Goal: Navigation & Orientation: Find specific page/section

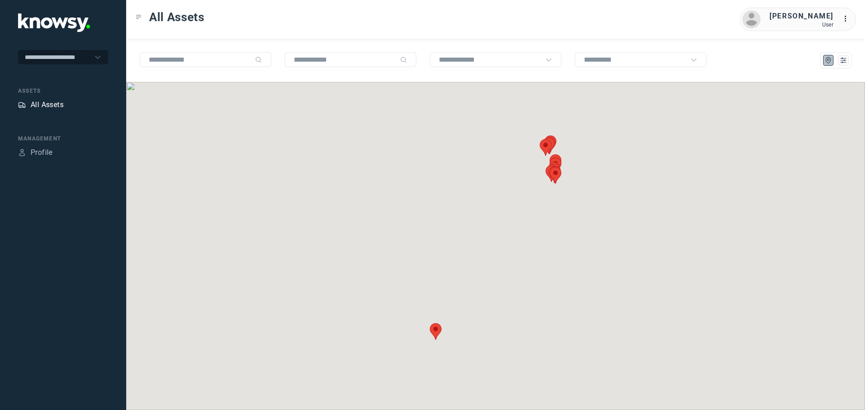
click at [51, 105] on div "All Assets" at bounding box center [47, 105] width 33 height 11
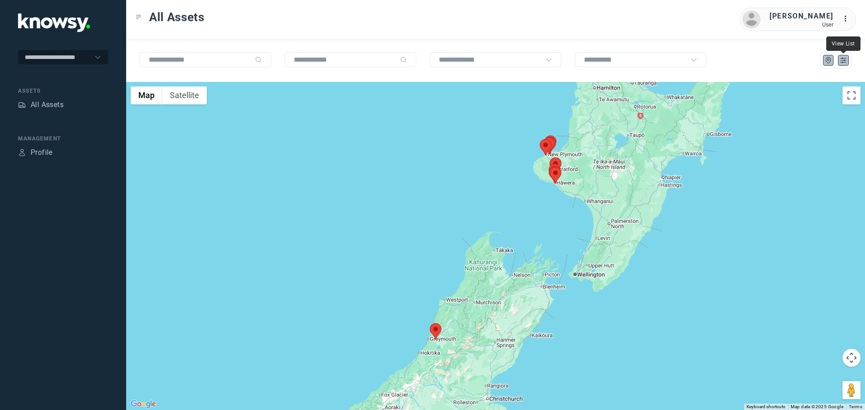
click at [844, 63] on icon "List" at bounding box center [843, 60] width 8 height 8
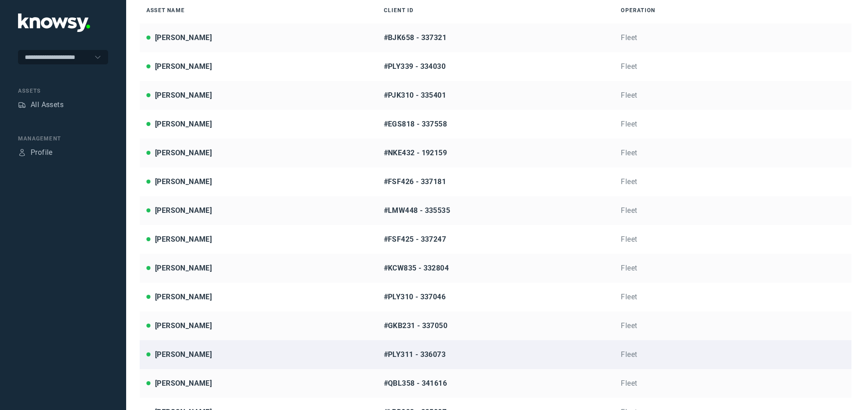
scroll to position [86, 0]
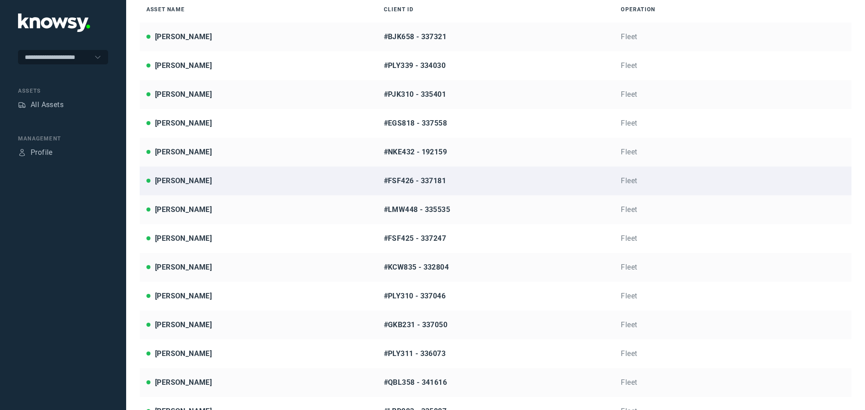
click at [219, 172] on link "[PERSON_NAME] #FSF426 - 337181 Fleet" at bounding box center [496, 181] width 712 height 29
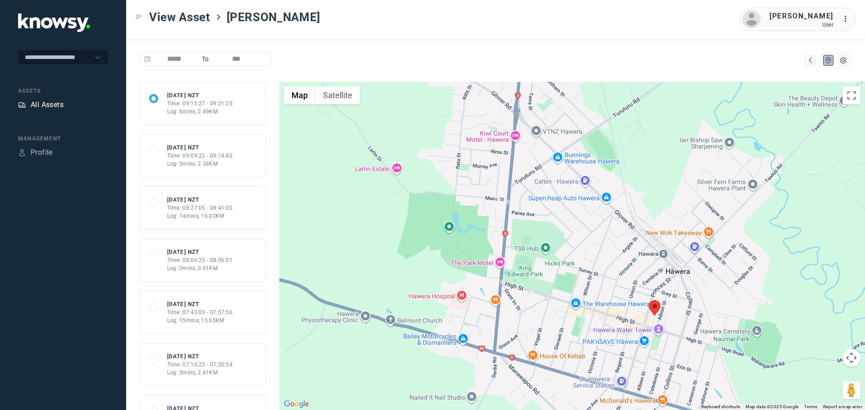
click at [60, 105] on div "All Assets" at bounding box center [47, 105] width 33 height 11
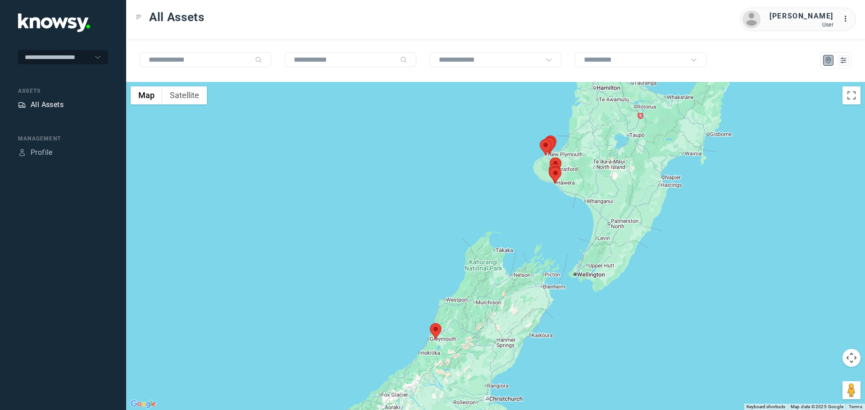
click at [60, 108] on div "All Assets" at bounding box center [47, 105] width 33 height 11
click at [838, 59] on button at bounding box center [843, 60] width 11 height 11
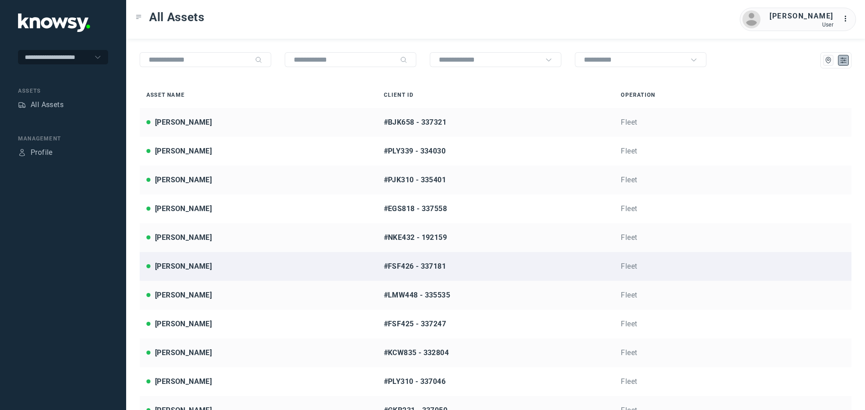
click at [208, 267] on div "[PERSON_NAME]" at bounding box center [258, 266] width 224 height 11
